Goal: Check status: Check status

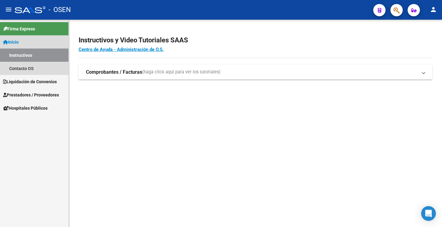
click at [34, 54] on link "Instructivos" at bounding box center [34, 55] width 68 height 13
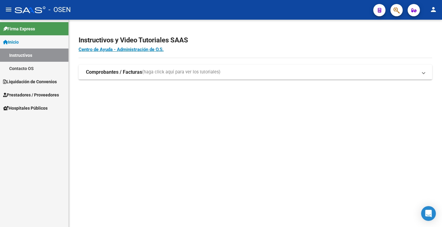
click at [34, 54] on link "Instructivos" at bounding box center [34, 55] width 68 height 13
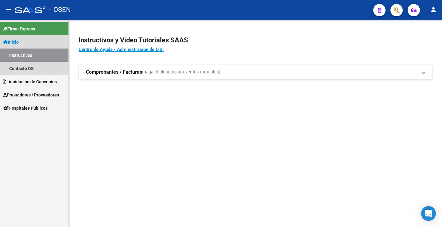
click at [34, 54] on link "Instructivos" at bounding box center [34, 55] width 68 height 13
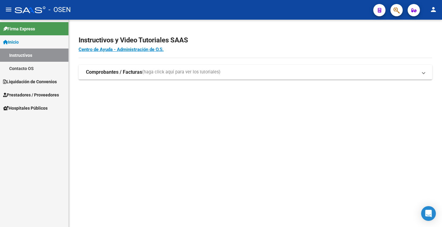
click at [41, 68] on link "Contacto OS" at bounding box center [34, 68] width 68 height 13
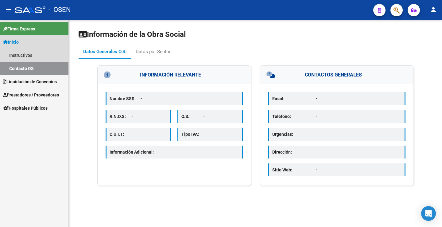
click at [41, 68] on link "Contacto OS" at bounding box center [34, 68] width 68 height 13
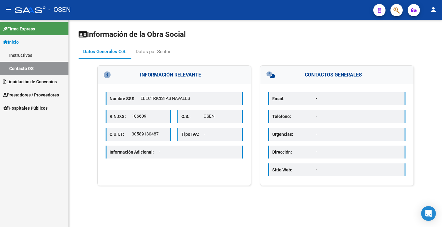
click at [33, 43] on link "Inicio" at bounding box center [34, 41] width 68 height 13
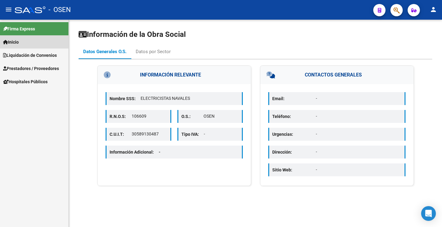
click at [33, 43] on link "Inicio" at bounding box center [34, 41] width 68 height 13
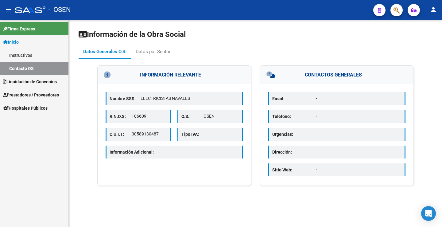
click at [41, 80] on span "Liquidación de Convenios" at bounding box center [30, 81] width 54 height 7
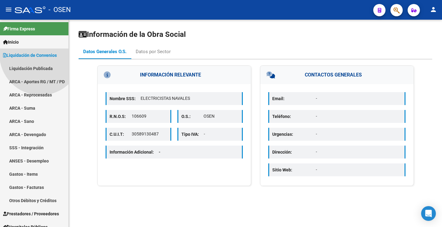
click at [41, 59] on span "Liquidación de Convenios" at bounding box center [30, 55] width 54 height 7
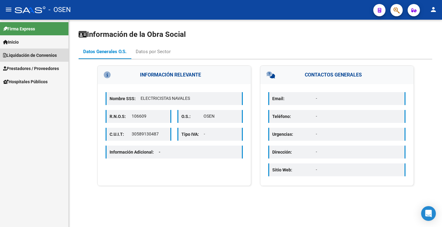
click at [41, 55] on span "Liquidación de Convenios" at bounding box center [30, 55] width 54 height 7
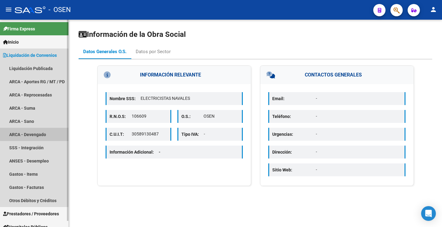
click at [43, 133] on link "ARCA - Devengado" at bounding box center [34, 134] width 68 height 13
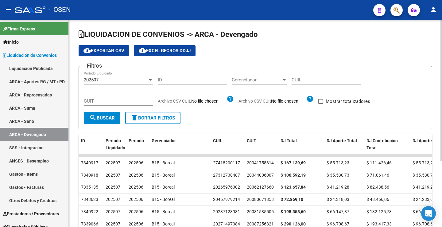
click at [107, 99] on input "CUIT" at bounding box center [118, 101] width 69 height 6
paste input "30-68132679-7"
type input "30-68132679-7"
click at [111, 118] on span "search Buscar" at bounding box center [101, 118] width 25 height 6
